Goal: Task Accomplishment & Management: Use online tool/utility

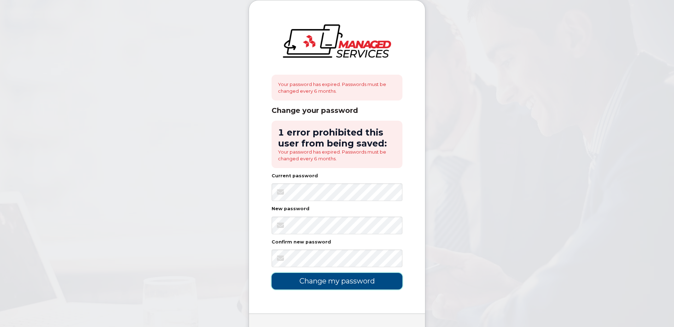
click at [339, 281] on input "Change my password" at bounding box center [337, 281] width 131 height 17
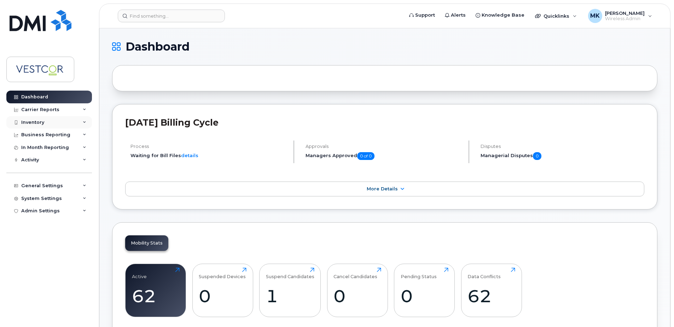
click at [44, 120] on div "Inventory" at bounding box center [49, 122] width 86 height 13
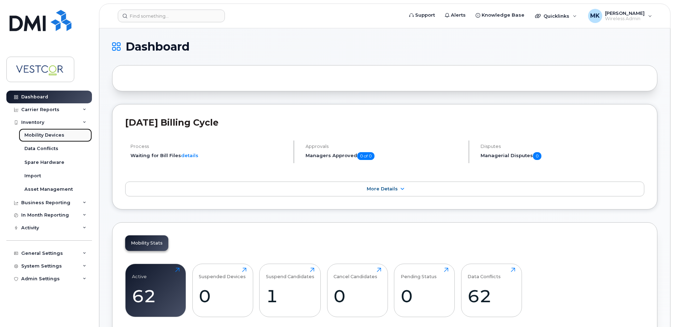
click at [43, 135] on div "Mobility Devices" at bounding box center [44, 135] width 40 height 6
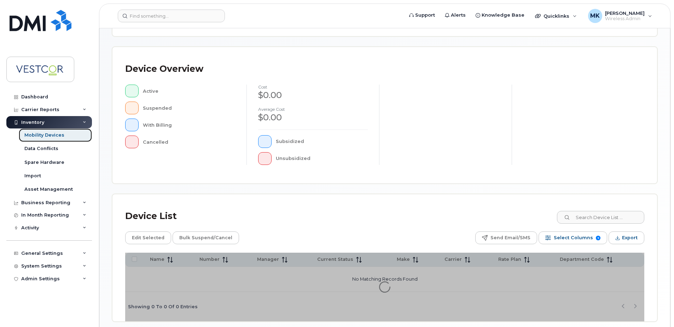
scroll to position [160, 0]
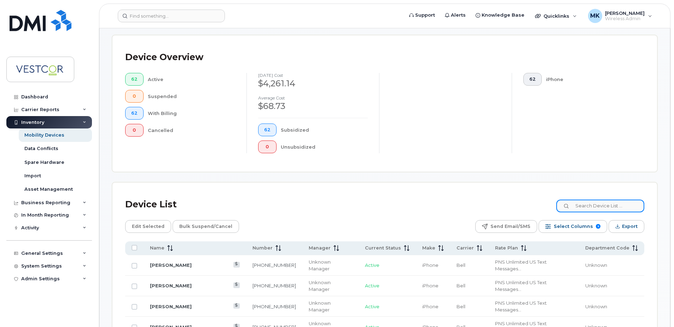
click at [592, 204] on input at bounding box center [601, 206] width 88 height 13
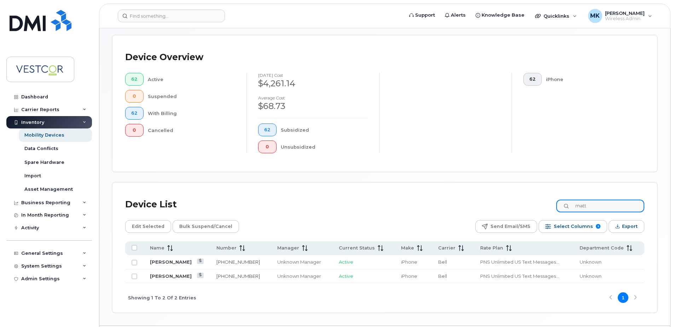
type input "matt"
click at [163, 261] on link "Matt O'keefe" at bounding box center [171, 262] width 42 height 6
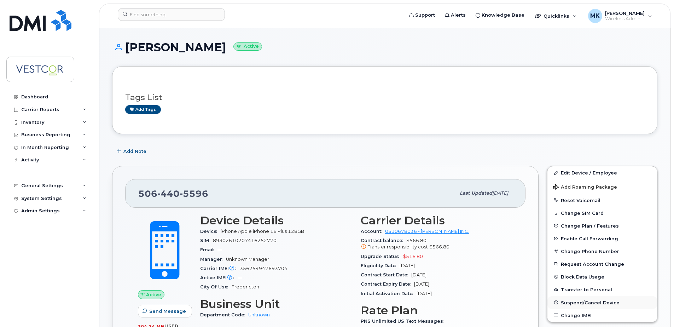
click at [570, 301] on span "Suspend/Cancel Device" at bounding box center [590, 302] width 59 height 5
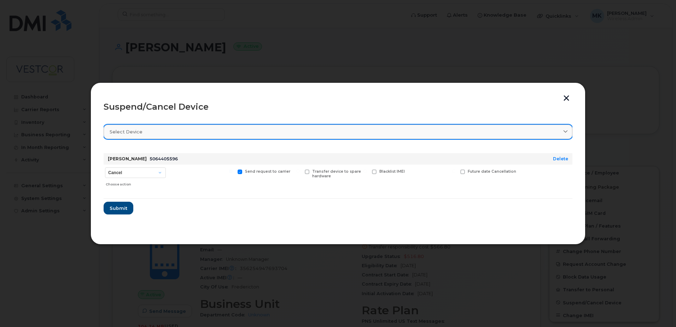
click at [174, 132] on div "Select device" at bounding box center [338, 131] width 457 height 7
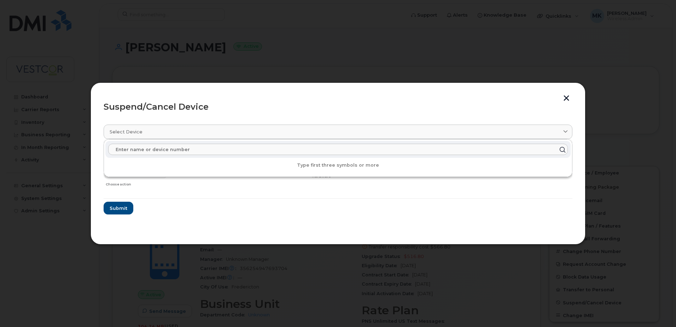
click at [165, 151] on input "text" at bounding box center [338, 149] width 460 height 11
click at [195, 196] on form "Matt O'keefe 5064405596 Delete Cancel Suspend - Extend Suspension Suspend - Red…" at bounding box center [338, 181] width 469 height 67
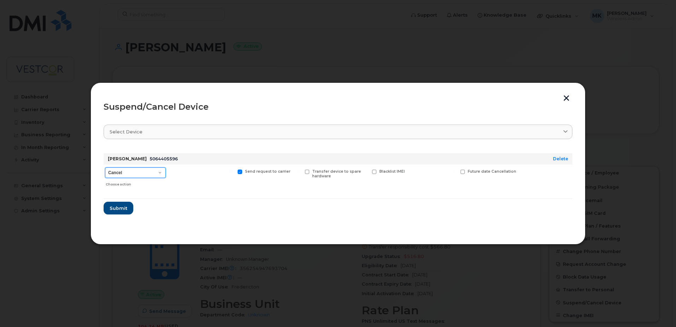
click at [160, 172] on select "Cancel Suspend - Extend Suspension Suspend - Reduced Rate Suspend - Full Rate S…" at bounding box center [135, 172] width 61 height 11
select select "[object Object]"
click at [105, 167] on select "Cancel Suspend - Extend Suspension Suspend - Reduced Rate Suspend - Full Rate S…" at bounding box center [135, 172] width 61 height 11
click at [306, 172] on span at bounding box center [307, 171] width 5 height 5
click at [300, 172] on input "Transfer device to spare hardware" at bounding box center [298, 171] width 4 height 4
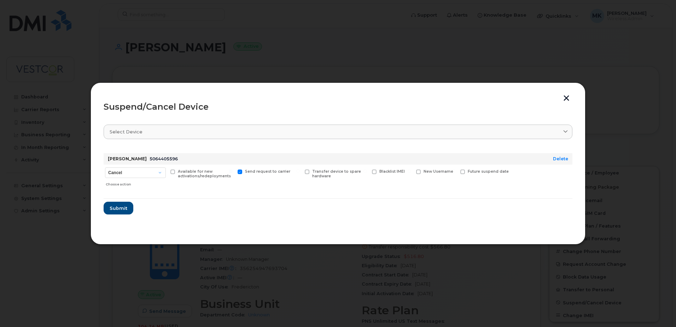
checkbox input "true"
click at [173, 171] on span at bounding box center [173, 171] width 5 height 5
click at [166, 171] on input "Available for new activations/redeployments" at bounding box center [164, 171] width 4 height 4
checkbox input "true"
click at [240, 172] on span at bounding box center [240, 171] width 5 height 5
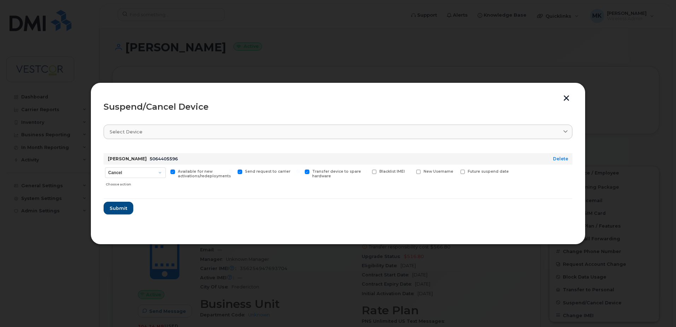
click at [233, 172] on input "Send request to carrier" at bounding box center [231, 171] width 4 height 4
checkbox input "false"
click at [121, 208] on span "Submit" at bounding box center [118, 208] width 18 height 7
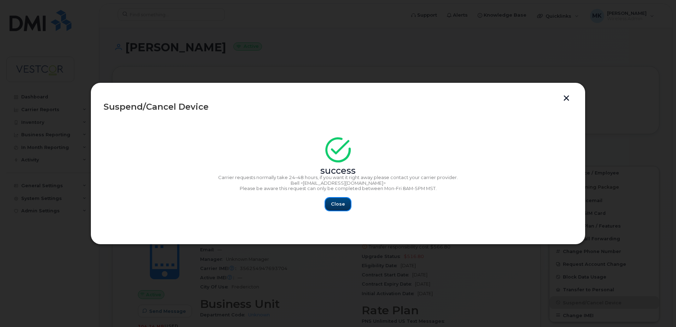
click at [336, 204] on span "Close" at bounding box center [338, 204] width 14 height 7
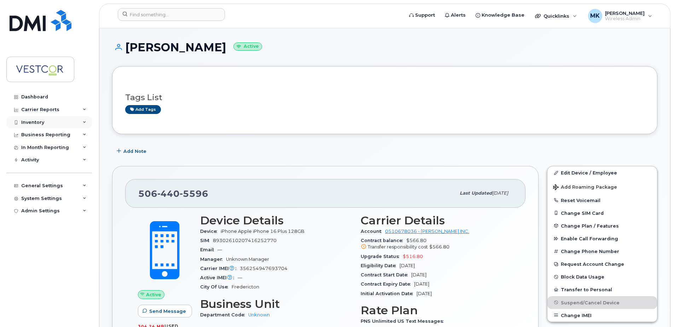
click at [28, 122] on div "Inventory" at bounding box center [32, 123] width 23 height 6
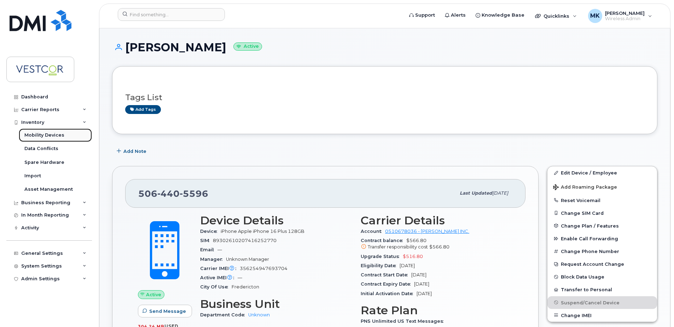
drag, startPoint x: 40, startPoint y: 134, endPoint x: 49, endPoint y: 134, distance: 9.2
click at [40, 134] on div "Mobility Devices" at bounding box center [44, 135] width 40 height 6
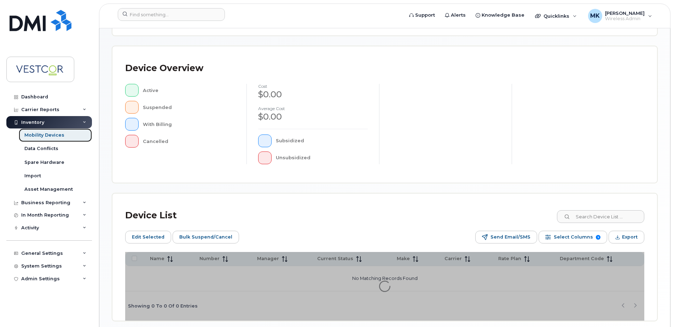
scroll to position [172, 0]
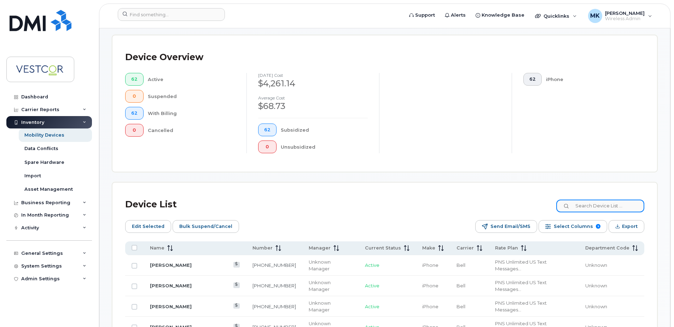
click at [586, 206] on input at bounding box center [601, 206] width 88 height 13
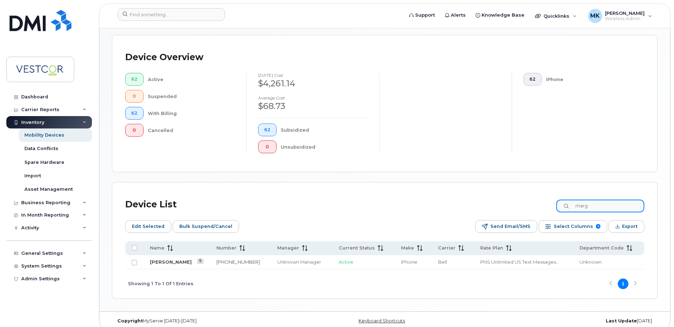
type input "marg"
click at [188, 262] on link "[PERSON_NAME]" at bounding box center [171, 262] width 42 height 6
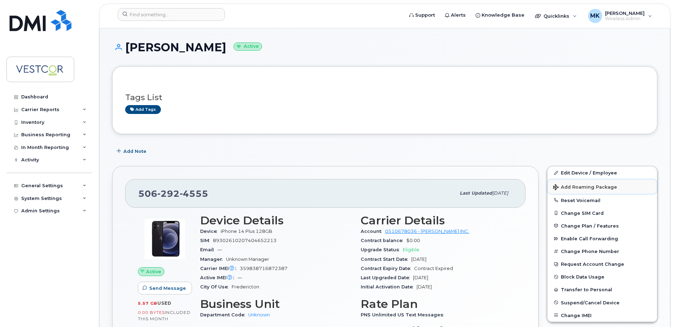
click at [578, 186] on span "Add Roaming Package" at bounding box center [585, 187] width 64 height 7
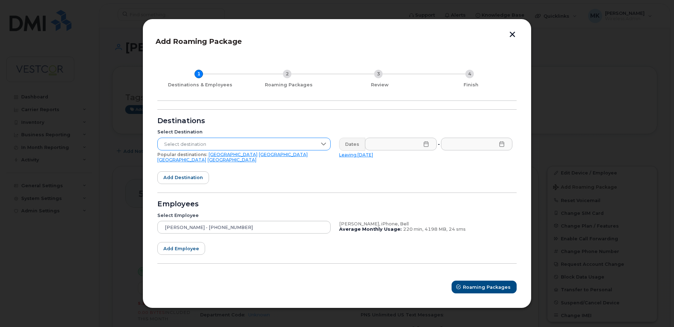
click at [244, 147] on span "Select destination" at bounding box center [237, 144] width 159 height 13
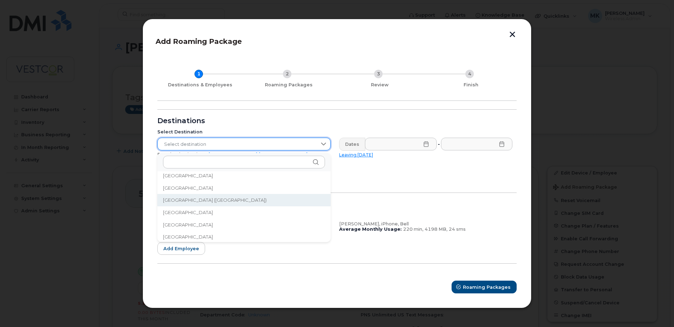
scroll to position [2385, 0]
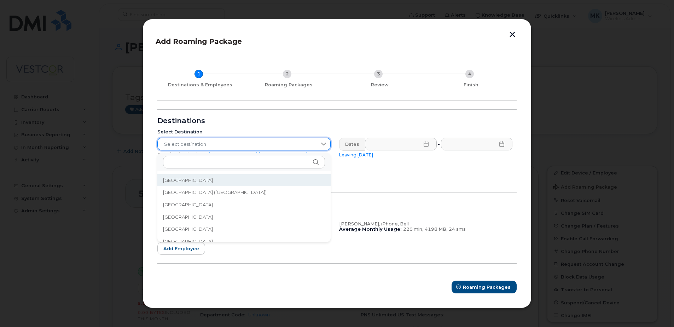
click at [197, 182] on span "[GEOGRAPHIC_DATA]" at bounding box center [188, 180] width 50 height 7
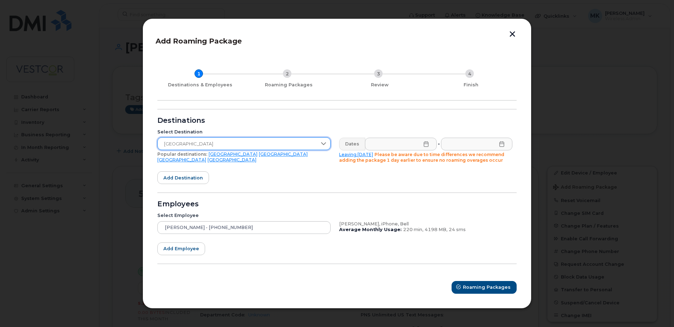
click at [425, 144] on icon at bounding box center [426, 144] width 5 height 6
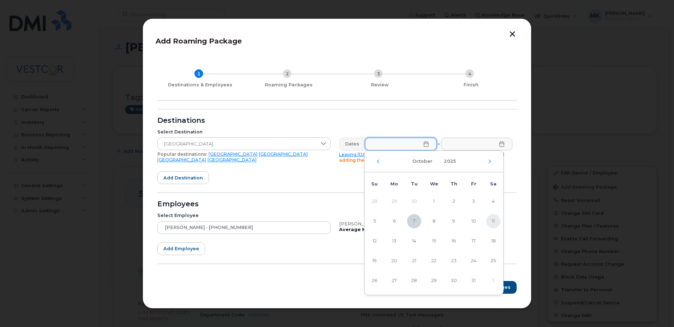
click at [491, 219] on span "11" at bounding box center [493, 221] width 14 height 14
type input "[DATE]"
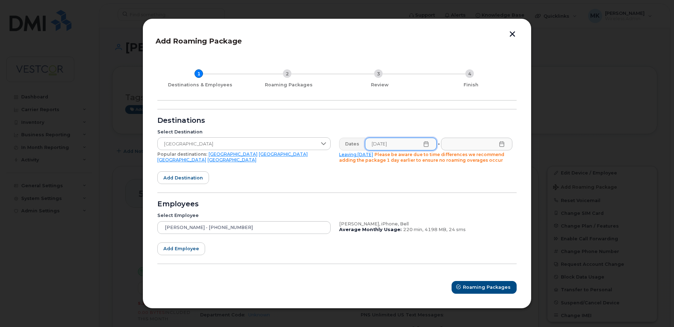
click at [503, 145] on icon at bounding box center [502, 144] width 6 height 6
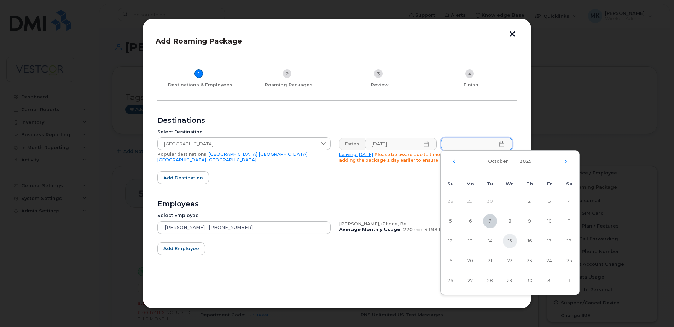
click at [511, 239] on span "15" at bounding box center [510, 241] width 14 height 14
type input "[DATE]"
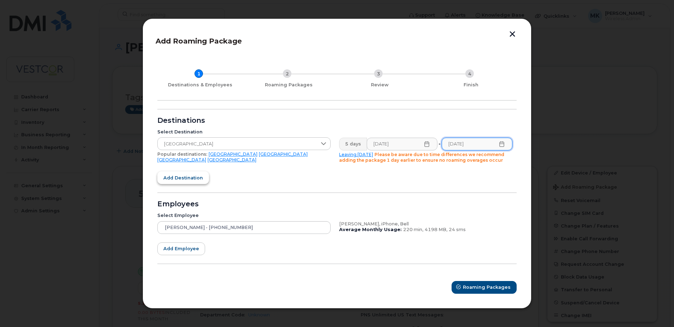
click at [195, 175] on span "Add destination" at bounding box center [183, 177] width 40 height 7
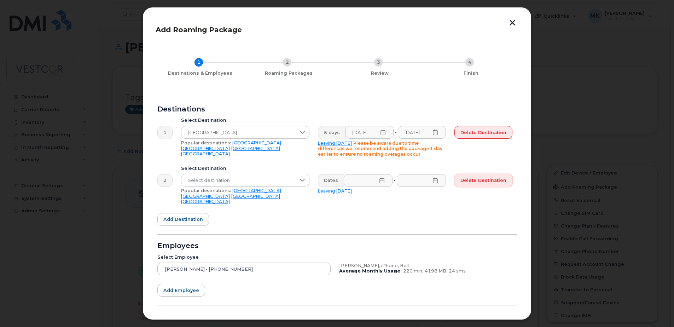
click at [493, 180] on span "Delete destination" at bounding box center [484, 180] width 46 height 7
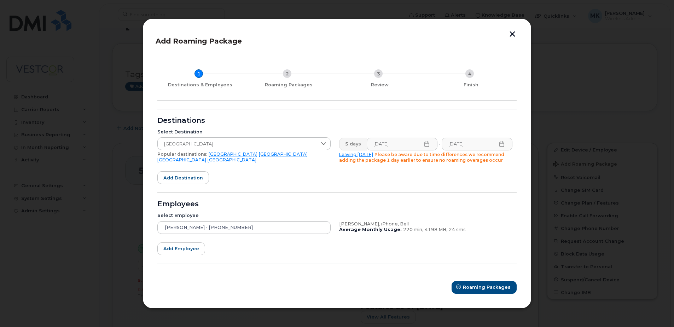
scroll to position [35, 0]
click at [474, 286] on span "Roaming Packages" at bounding box center [487, 287] width 48 height 7
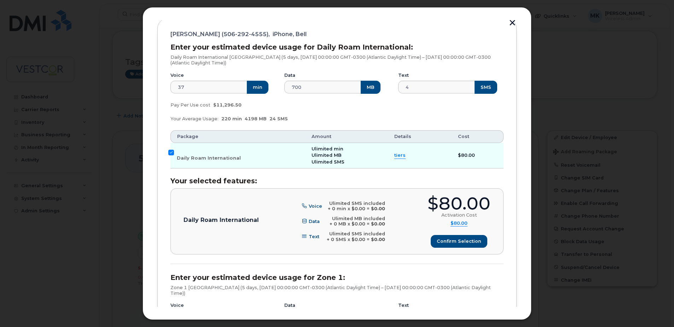
scroll to position [106, 0]
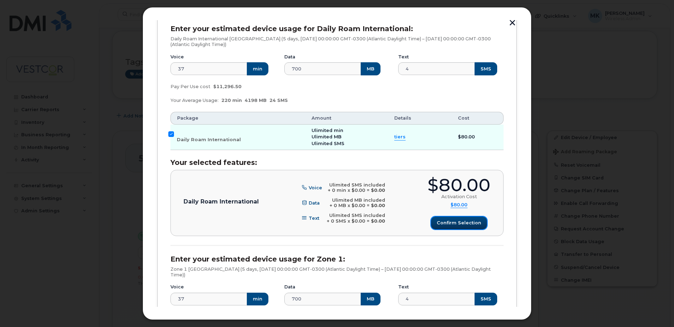
click at [451, 222] on span "Confirm selection" at bounding box center [459, 222] width 45 height 7
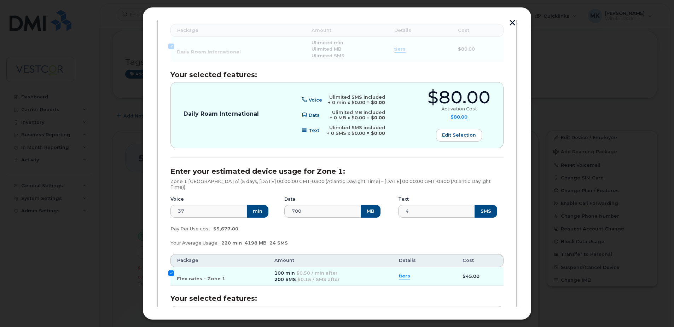
scroll to position [283, 0]
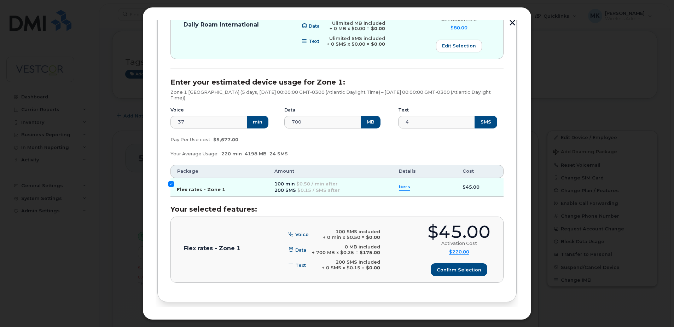
click at [172, 183] on input "Flex rates - Zone 1" at bounding box center [171, 184] width 6 height 6
checkbox input "false"
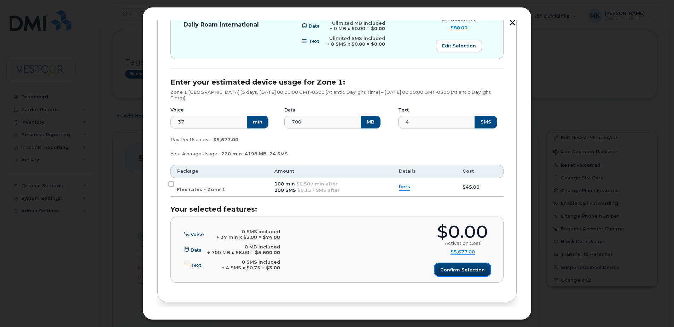
click at [466, 270] on span "Confirm selection" at bounding box center [462, 269] width 45 height 7
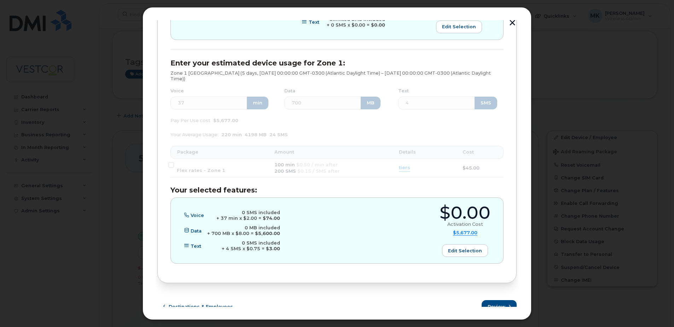
scroll to position [310, 0]
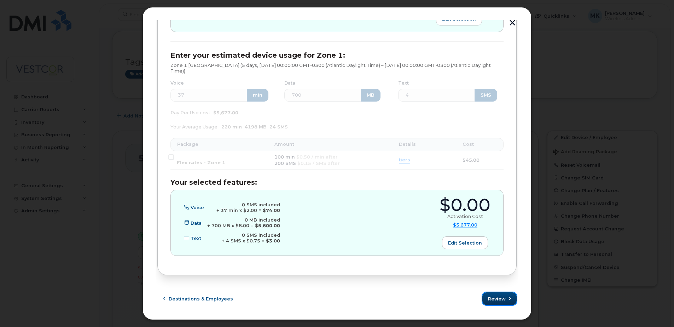
click at [501, 300] on span "Review" at bounding box center [497, 298] width 18 height 7
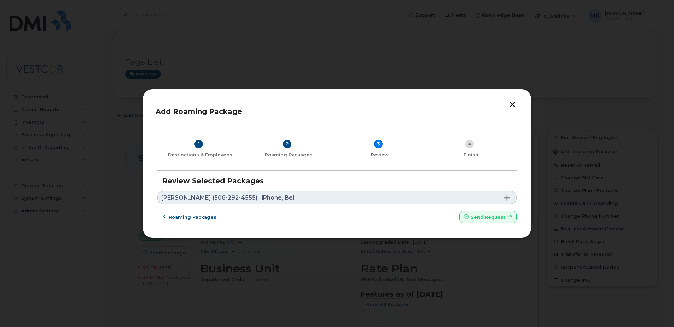
scroll to position [0, 0]
click at [487, 216] on span "Send request" at bounding box center [488, 217] width 35 height 7
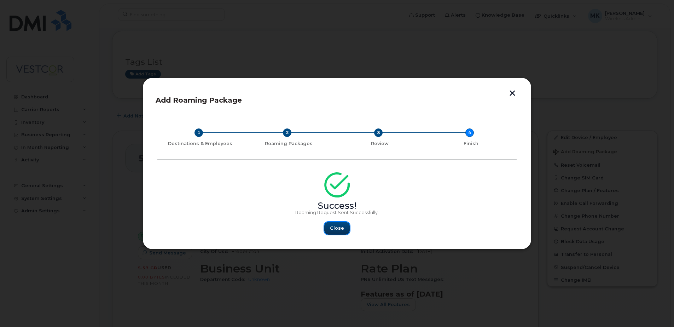
click at [346, 225] on button "Close" at bounding box center [336, 228] width 25 height 13
